Goal: Information Seeking & Learning: Learn about a topic

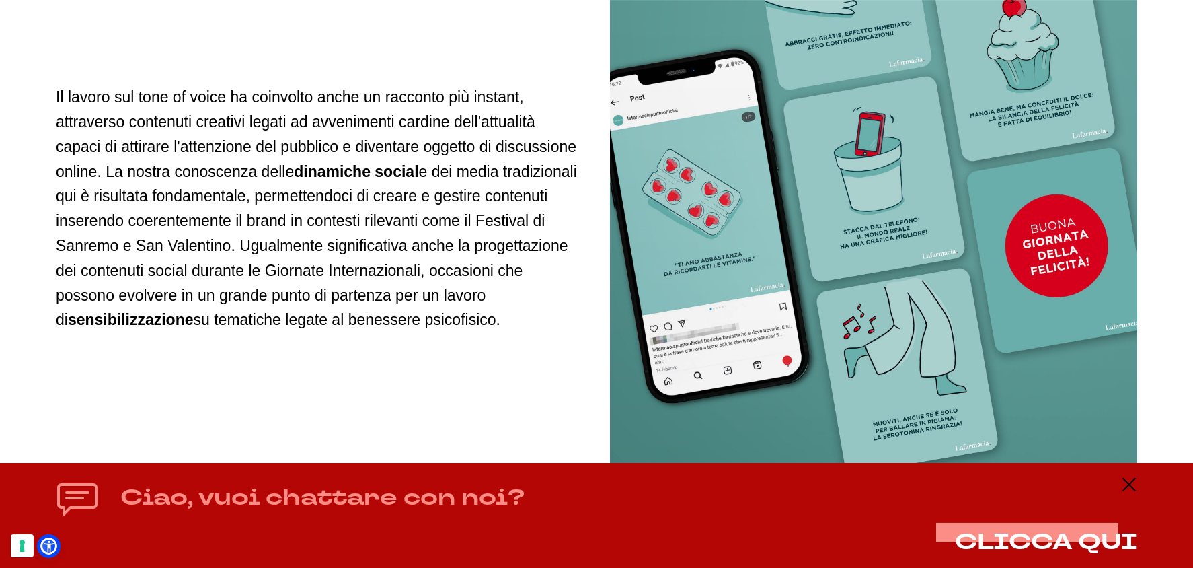
scroll to position [2331, 0]
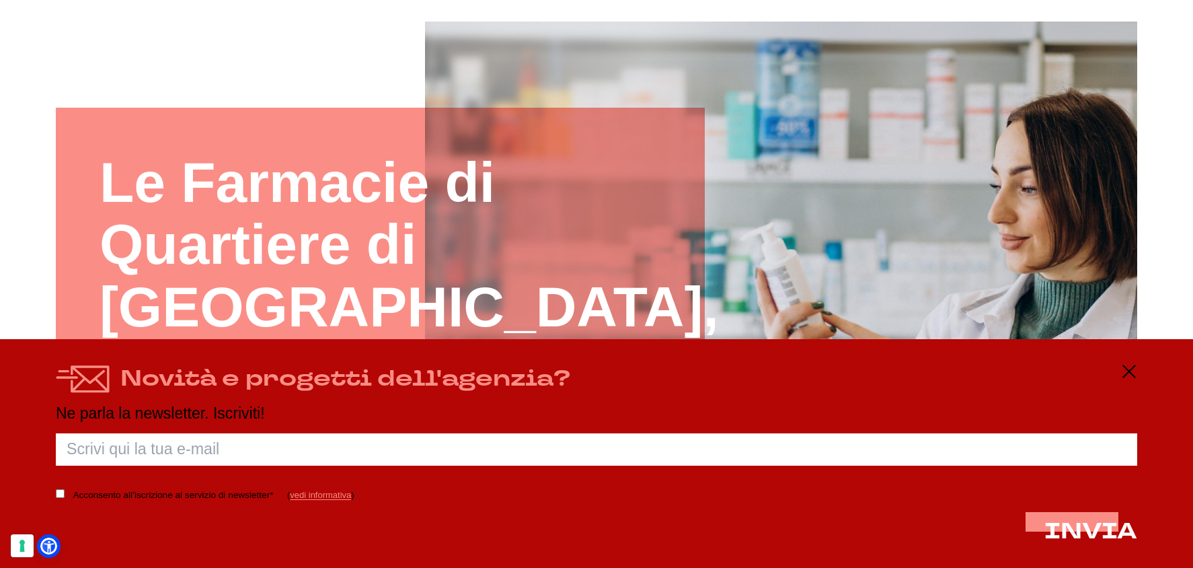
scroll to position [141, 0]
click at [1137, 373] on div "Novità e progetti dell'agenzia? Ne parla la newsletter. Iscriviti! Porca palett…" at bounding box center [596, 453] width 1193 height 229
click at [1129, 374] on icon at bounding box center [1129, 371] width 16 height 16
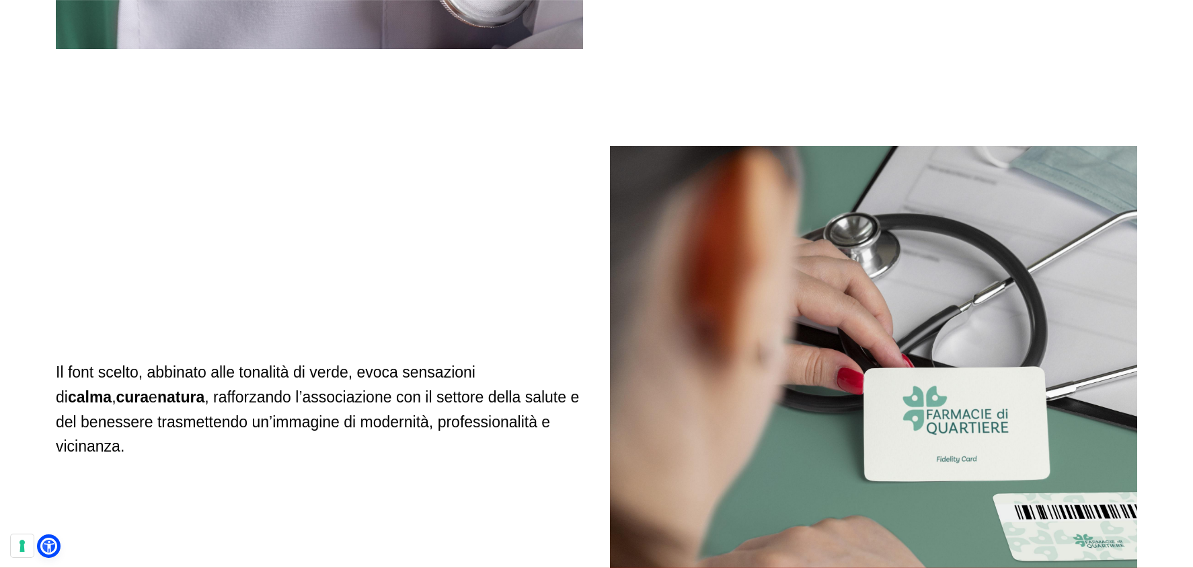
scroll to position [3398, 0]
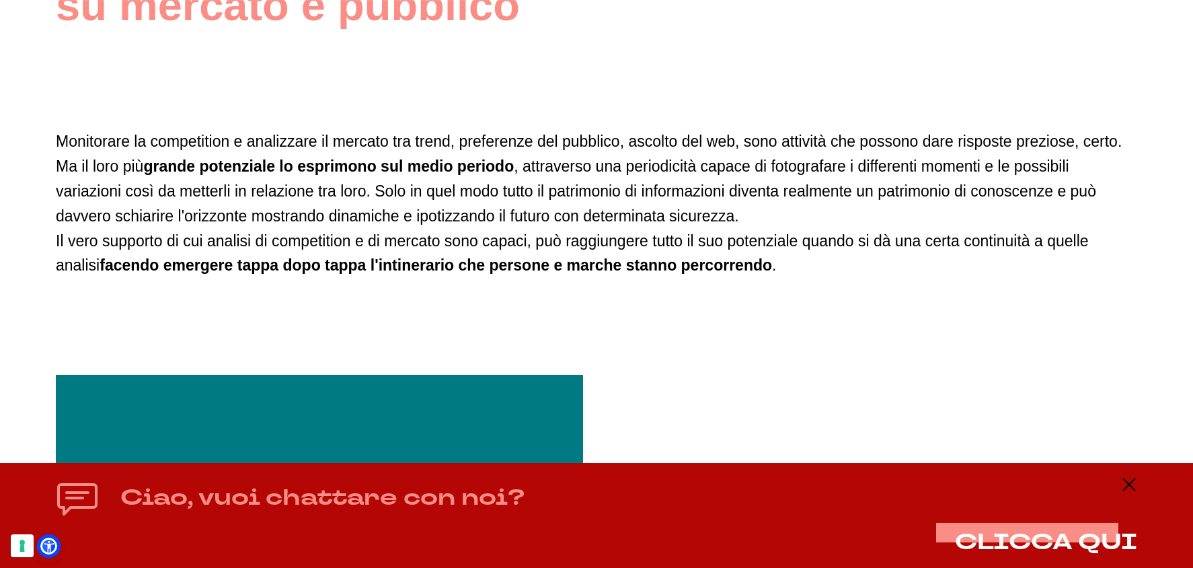
scroll to position [2471, 0]
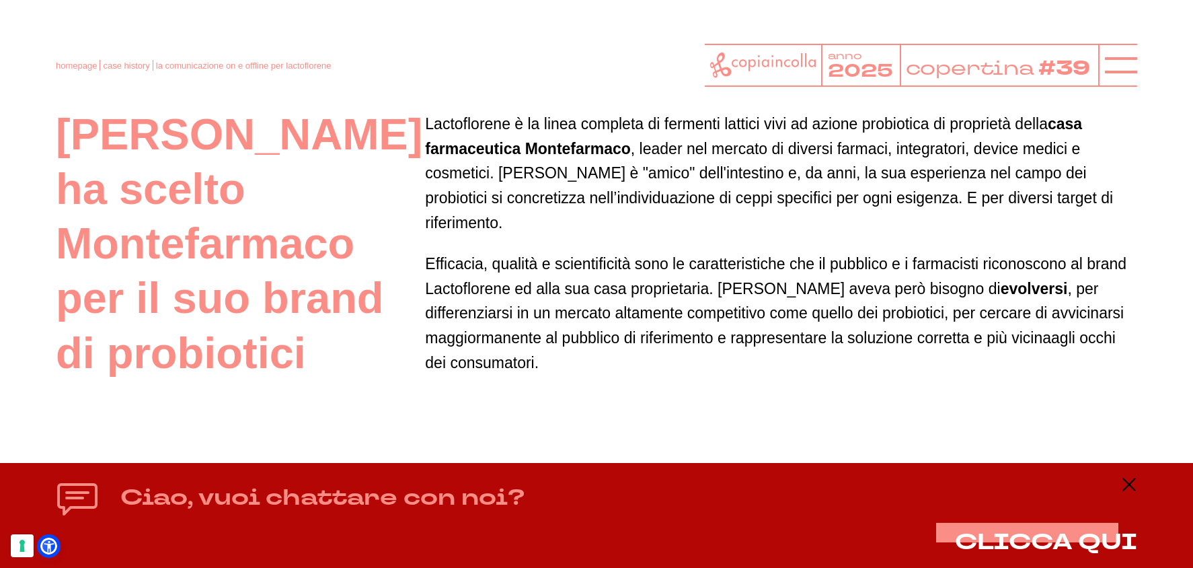
scroll to position [822, 0]
click at [1126, 484] on line at bounding box center [1129, 484] width 16 height 0
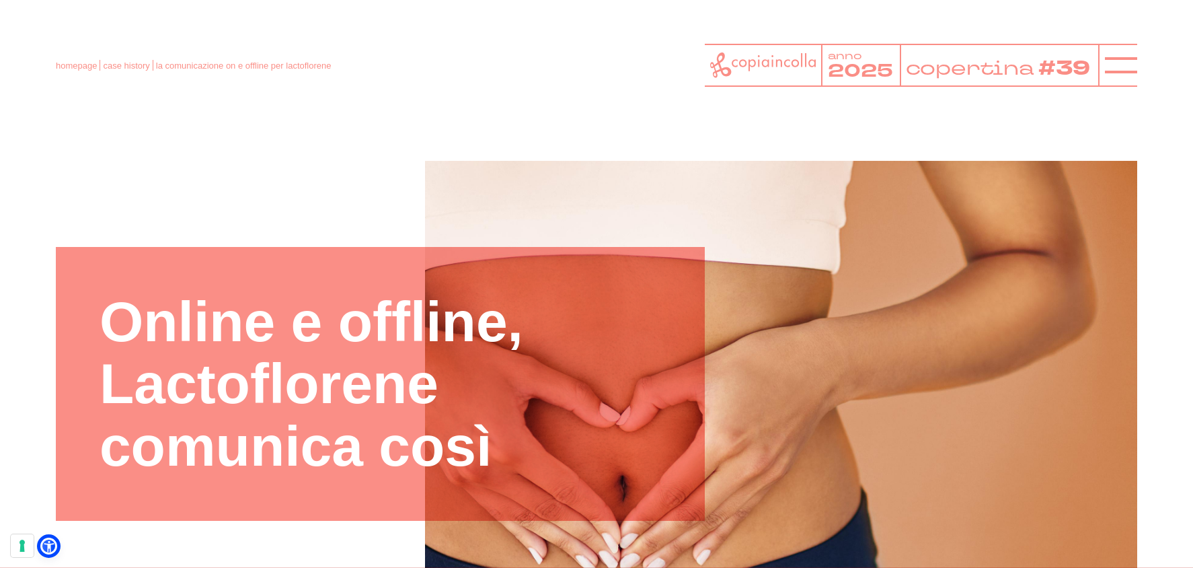
scroll to position [0, 0]
